Goal: Task Accomplishment & Management: Manage account settings

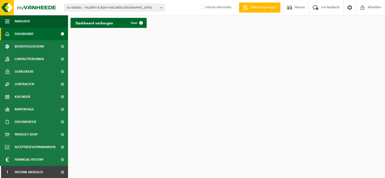
click at [105, 8] on span "01-000001 - VILLEROY & BOCH WELLNESS [GEOGRAPHIC_DATA]" at bounding box center [112, 8] width 91 height 8
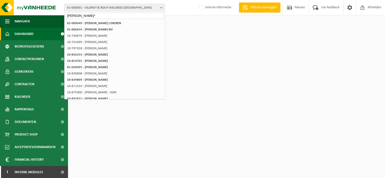
click at [67, 16] on input "[PERSON_NAME]*" at bounding box center [115, 16] width 98 height 6
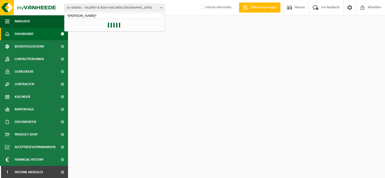
type input "*jacobs*"
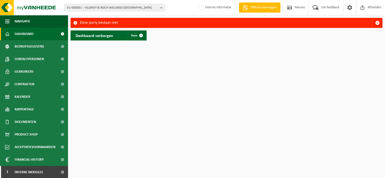
click at [107, 8] on span "01-000001 - VILLEROY & BOCH WELLNESS [GEOGRAPHIC_DATA]" at bounding box center [112, 8] width 91 height 8
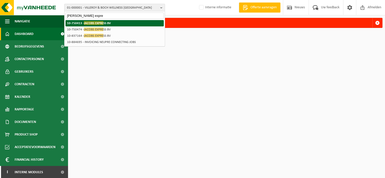
type input "jacobs expre"
click at [87, 23] on span "JACOBS EXPRE" at bounding box center [93, 23] width 19 height 4
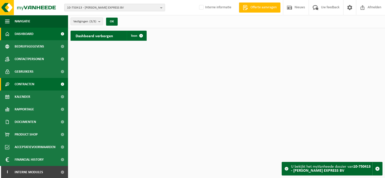
click at [39, 86] on link "Contracten" at bounding box center [34, 84] width 68 height 13
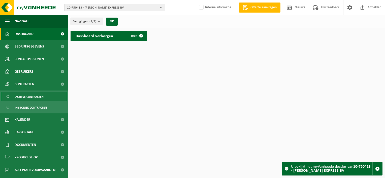
click at [40, 96] on span "Actieve contracten" at bounding box center [29, 97] width 28 height 10
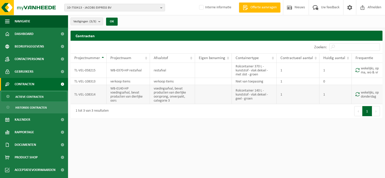
click at [119, 91] on td "WB-0140-HP voedingsafval, bevat producten van dierlijke oors" at bounding box center [128, 94] width 43 height 19
click at [95, 99] on td "TL-VEL-108314" at bounding box center [89, 94] width 36 height 19
click at [101, 20] on b "submit" at bounding box center [100, 21] width 5 height 7
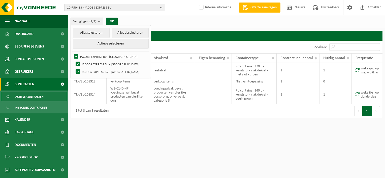
click at [101, 20] on b "submit" at bounding box center [100, 21] width 5 height 7
